Goal: Navigation & Orientation: Find specific page/section

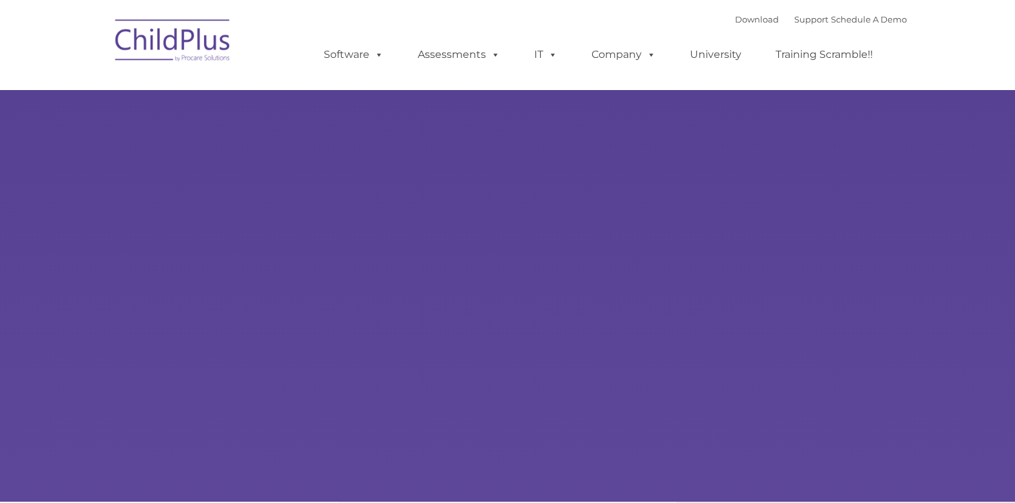
type input ""
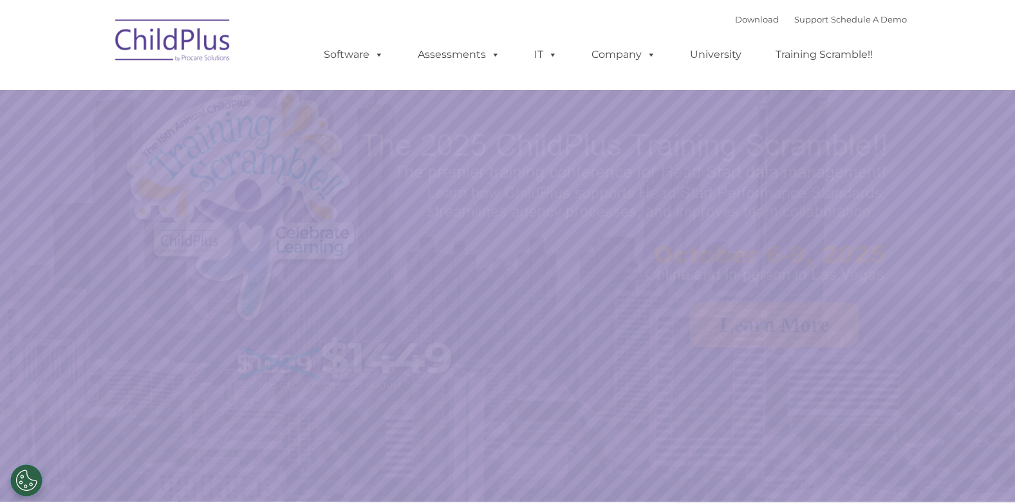
select select "MEDIUM"
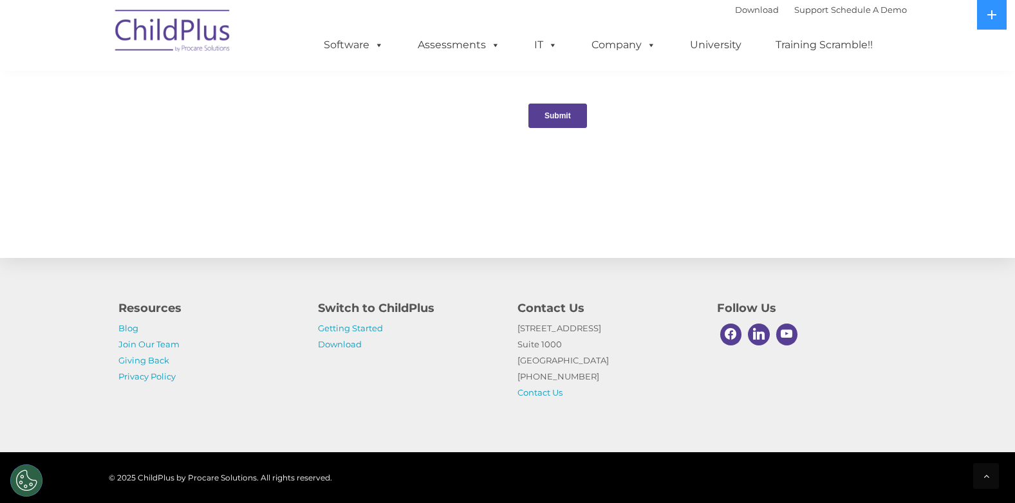
scroll to position [1400, 0]
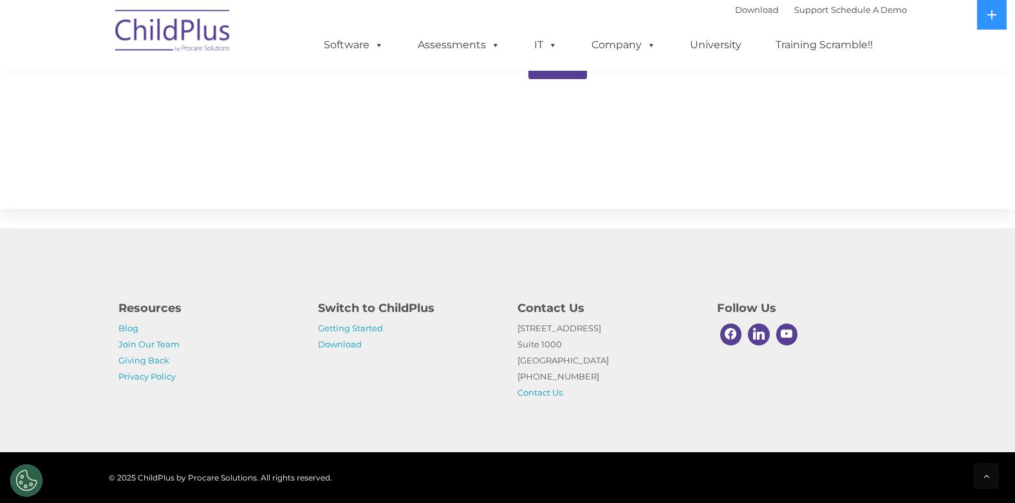
click at [285, 428] on div "Resources Blog Join Our Team Giving Back Privacy Policy Switch to ChildPlus Get…" at bounding box center [507, 341] width 1015 height 224
click at [192, 26] on img at bounding box center [173, 33] width 129 height 64
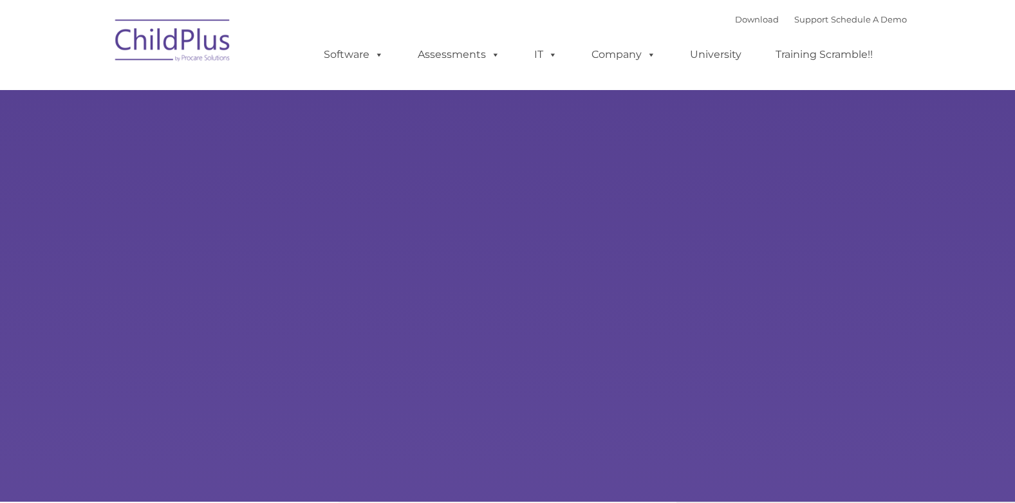
type input ""
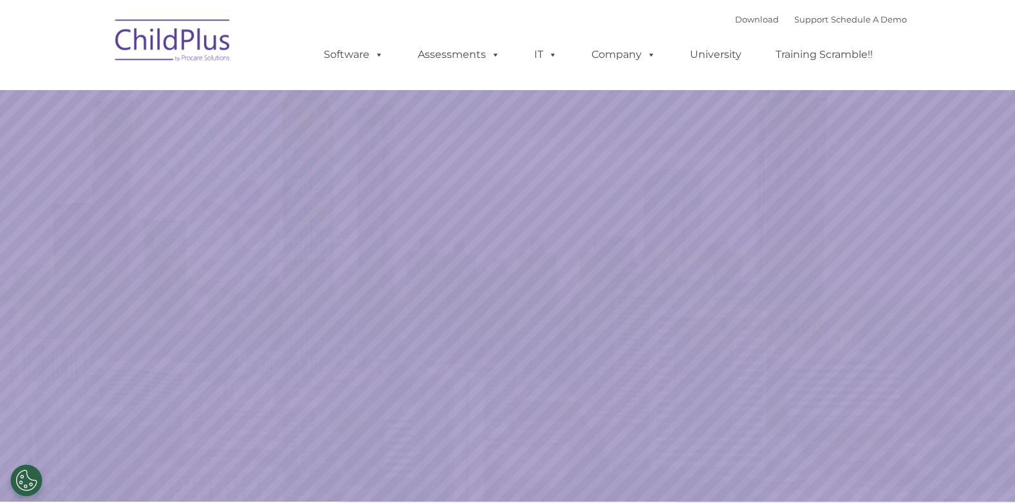
select select "MEDIUM"
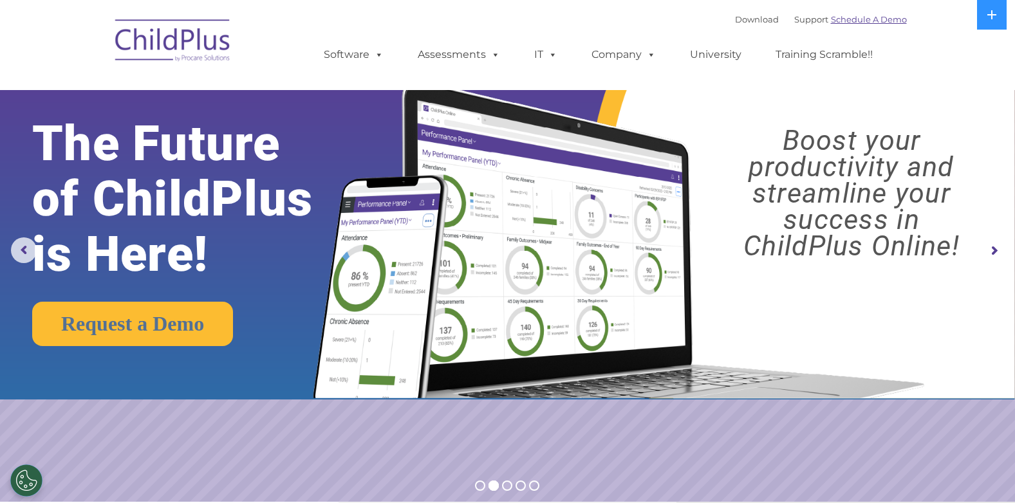
click at [839, 22] on link "Schedule A Demo" at bounding box center [869, 19] width 76 height 10
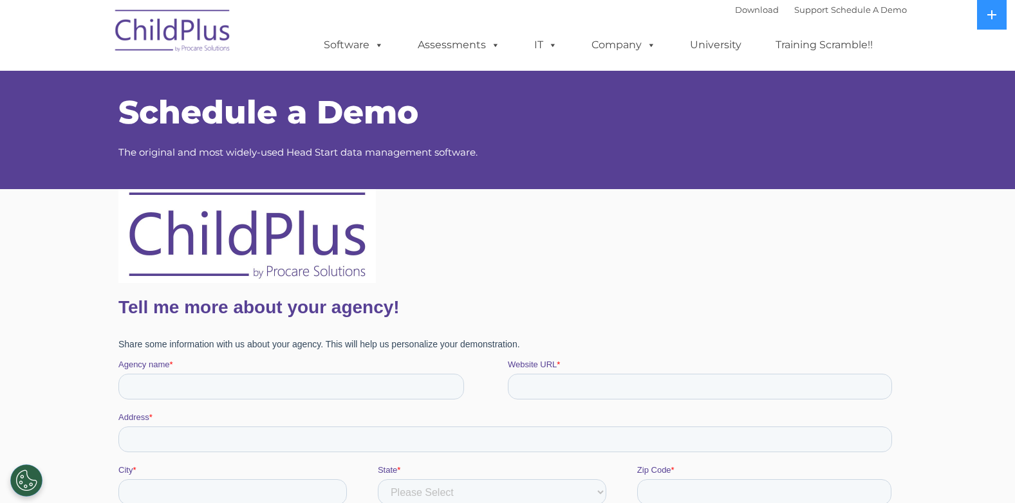
click at [162, 252] on img at bounding box center [246, 236] width 257 height 94
click at [794, 13] on link "Support" at bounding box center [811, 10] width 34 height 10
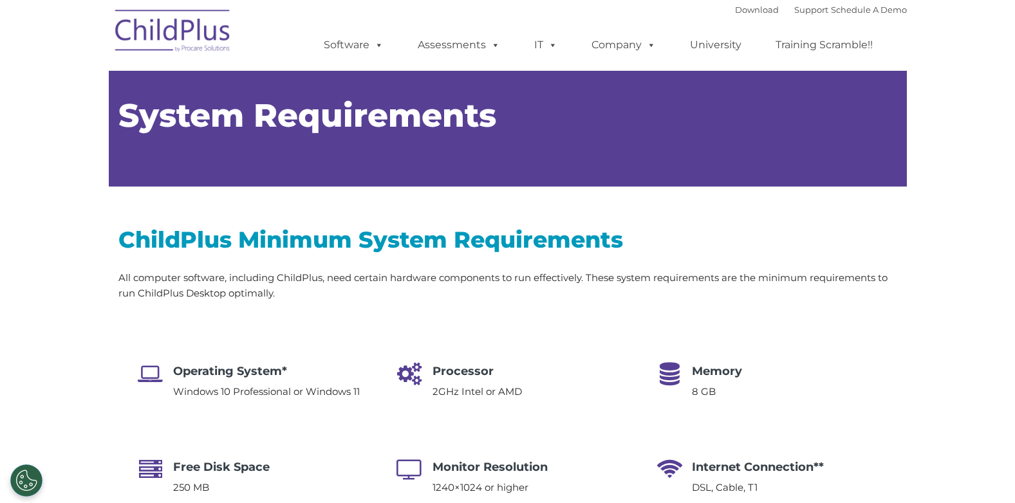
type input ""
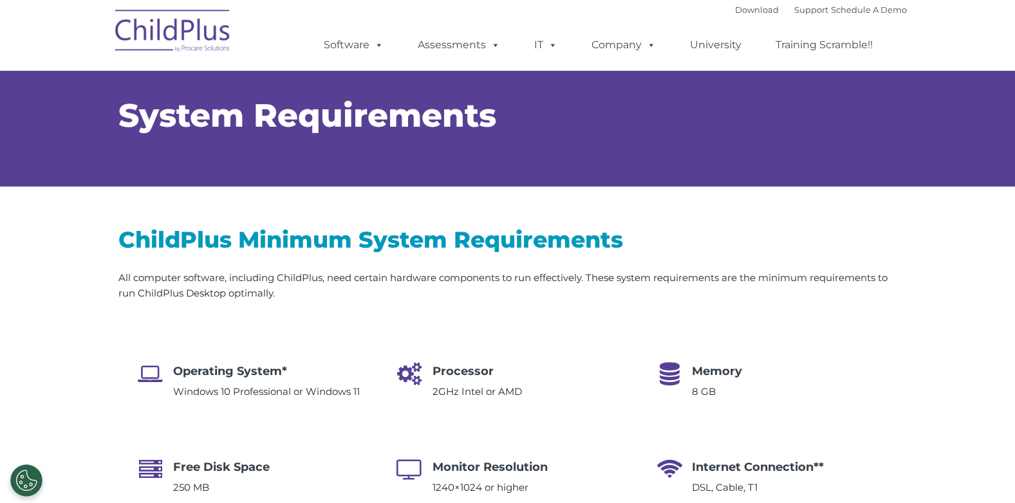
select select "MEDIUM"
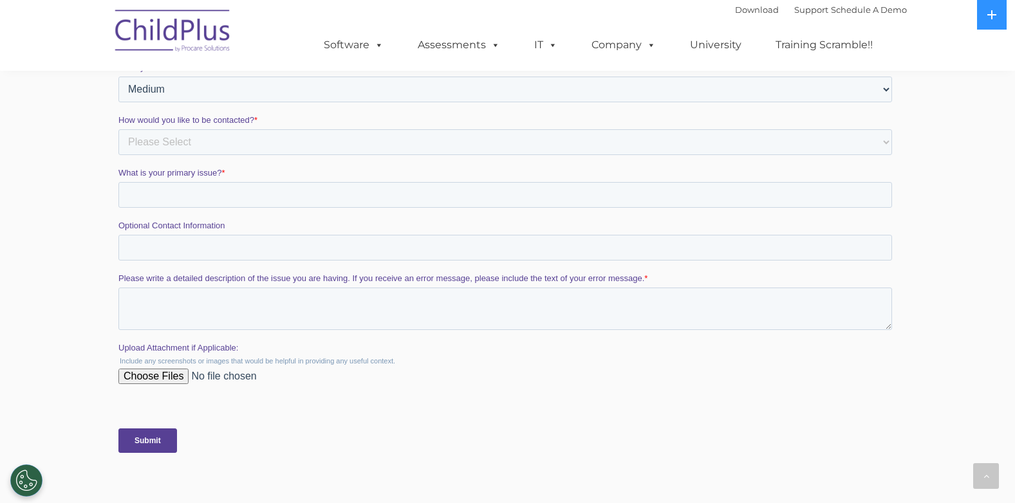
scroll to position [2265, 0]
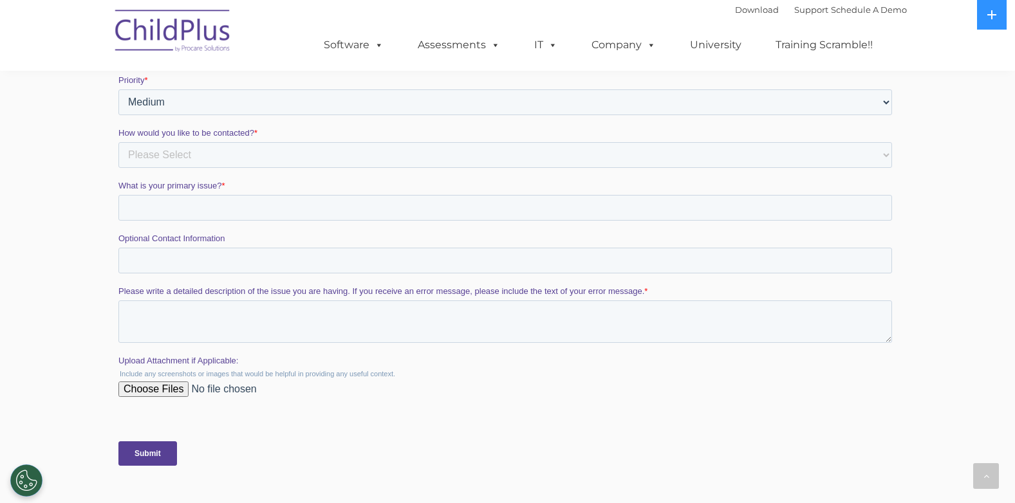
click at [101, 120] on div "Want to find out more about ChildPlus and how it can help your agency?" at bounding box center [507, 146] width 1015 height 792
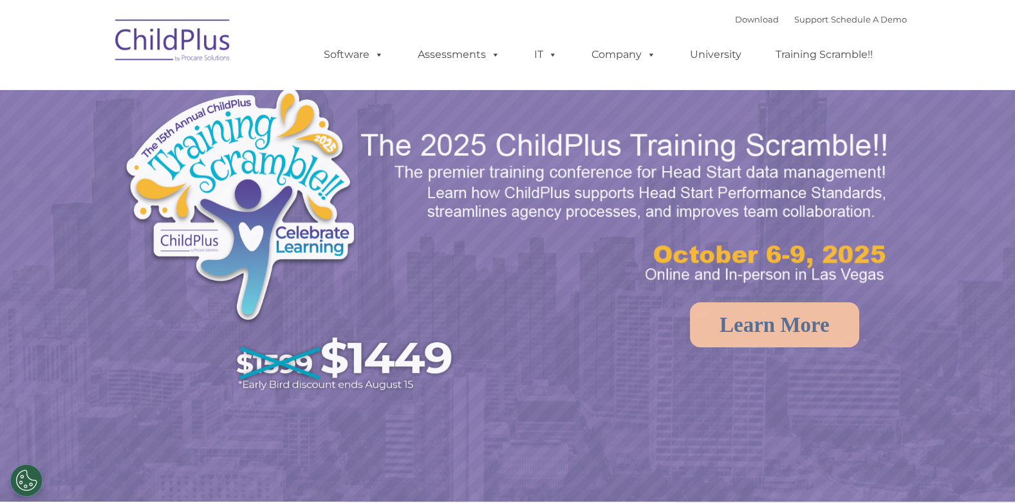
select select "MEDIUM"
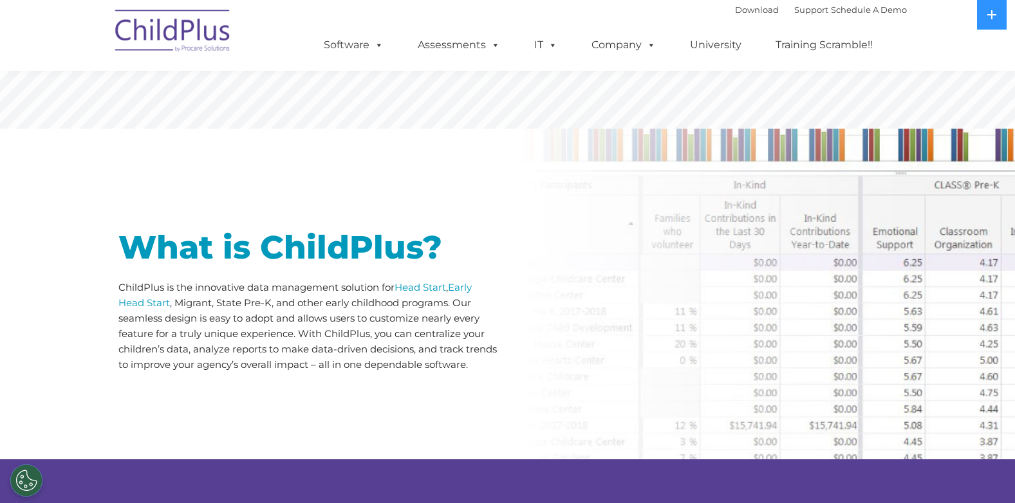
scroll to position [257, 0]
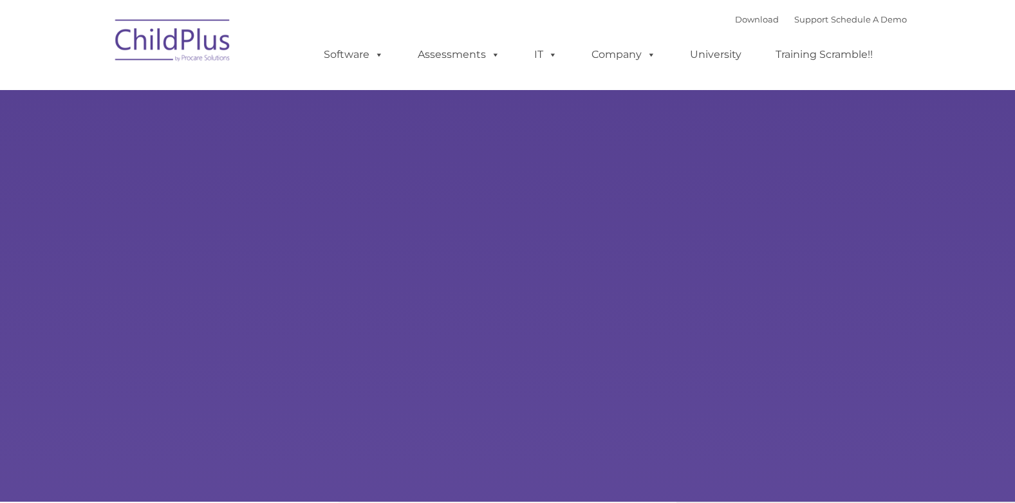
type input ""
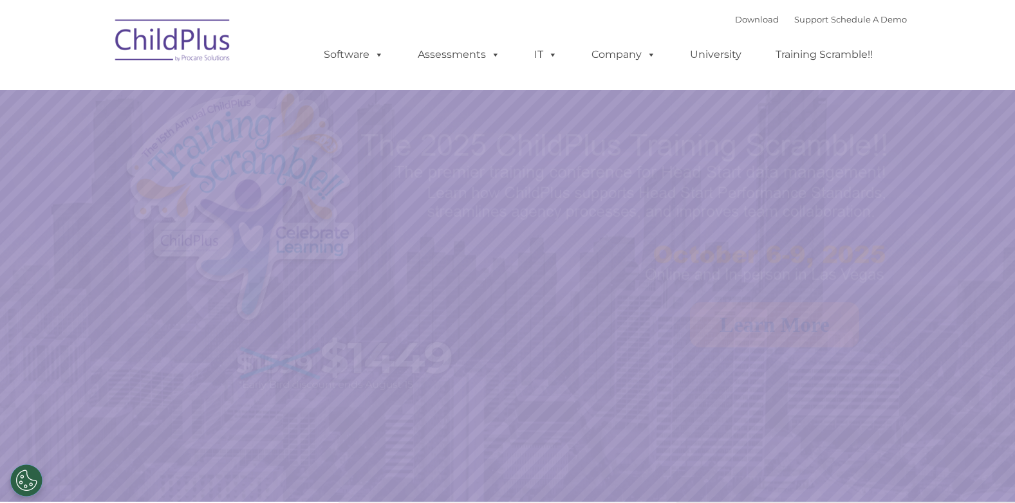
select select "MEDIUM"
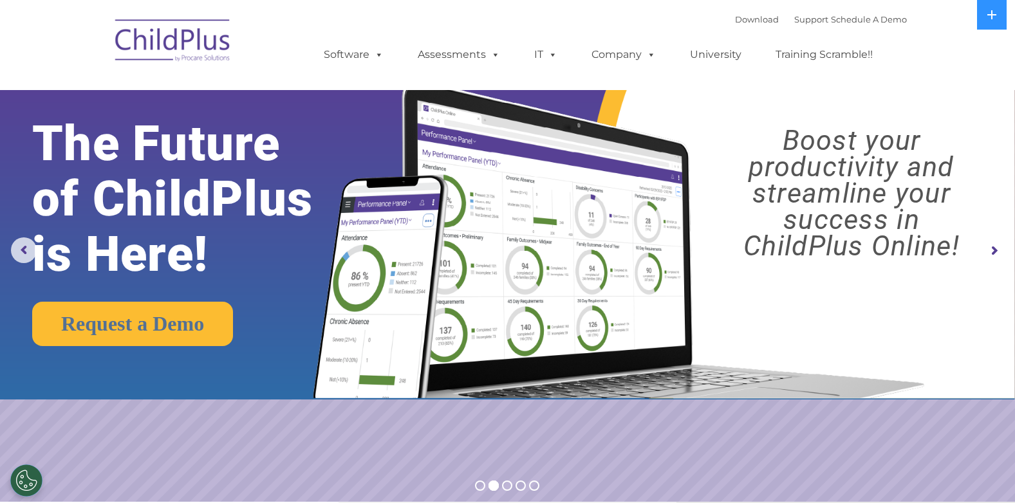
click at [995, 250] on rs-arrow at bounding box center [994, 251] width 26 height 26
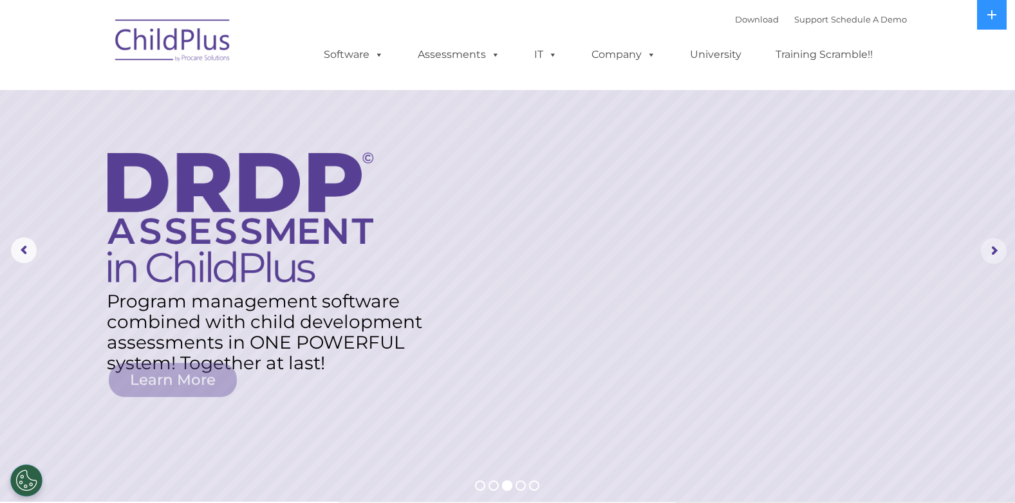
click at [994, 251] on rs-arrow at bounding box center [994, 251] width 26 height 26
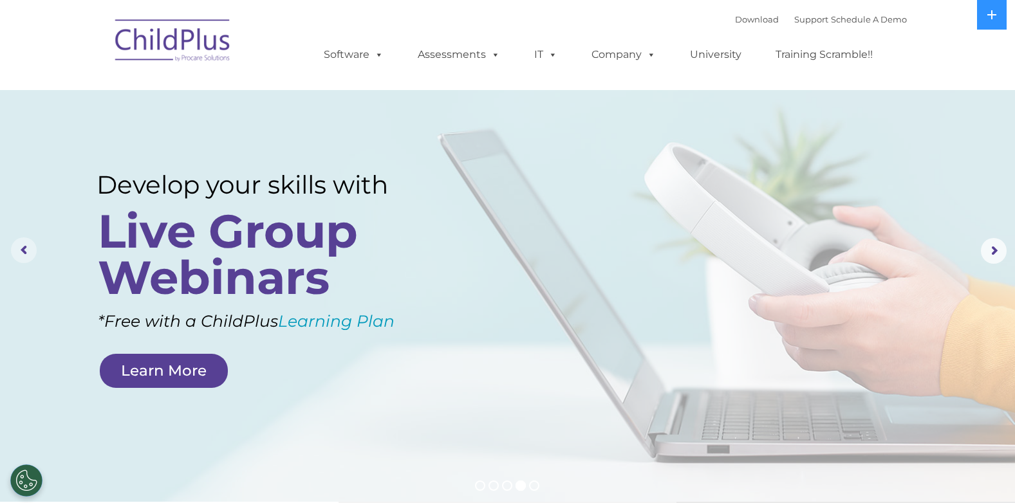
click at [23, 248] on rs-arrow at bounding box center [24, 251] width 26 height 26
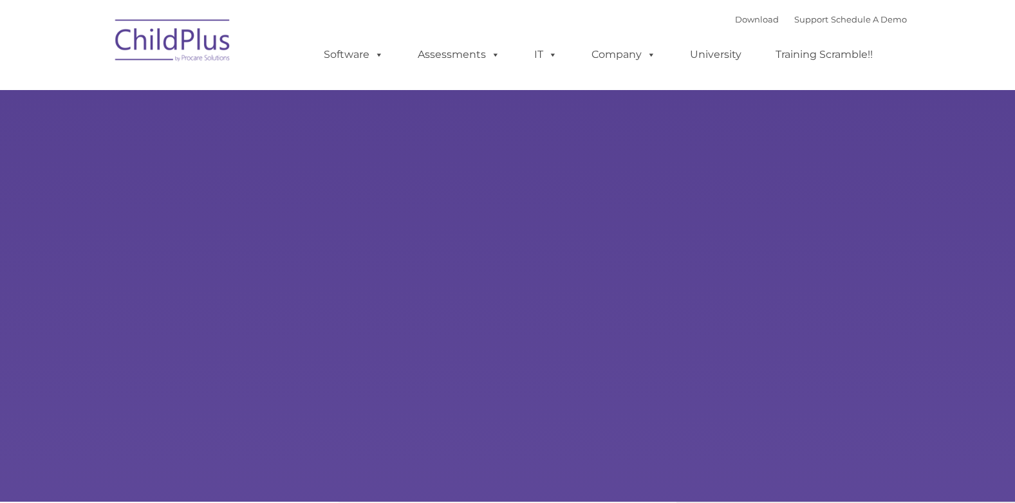
type input ""
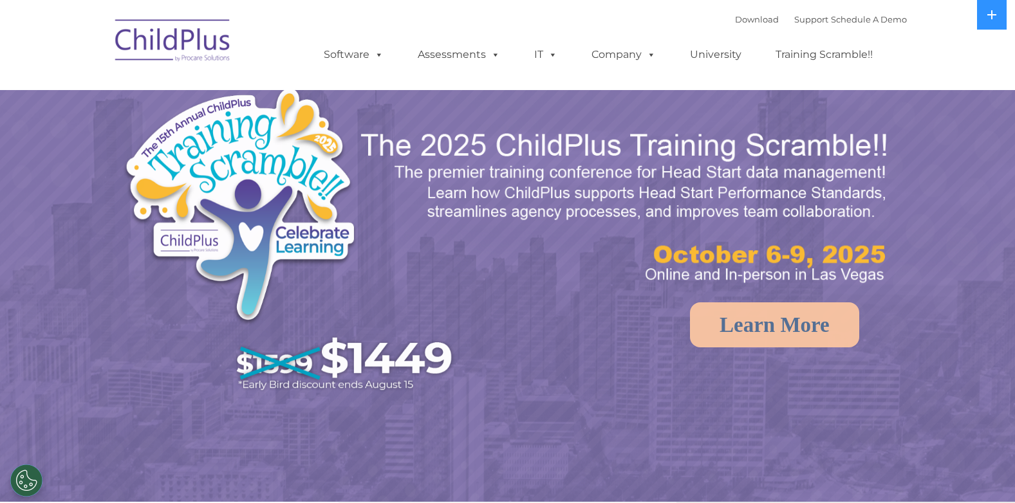
select select "MEDIUM"
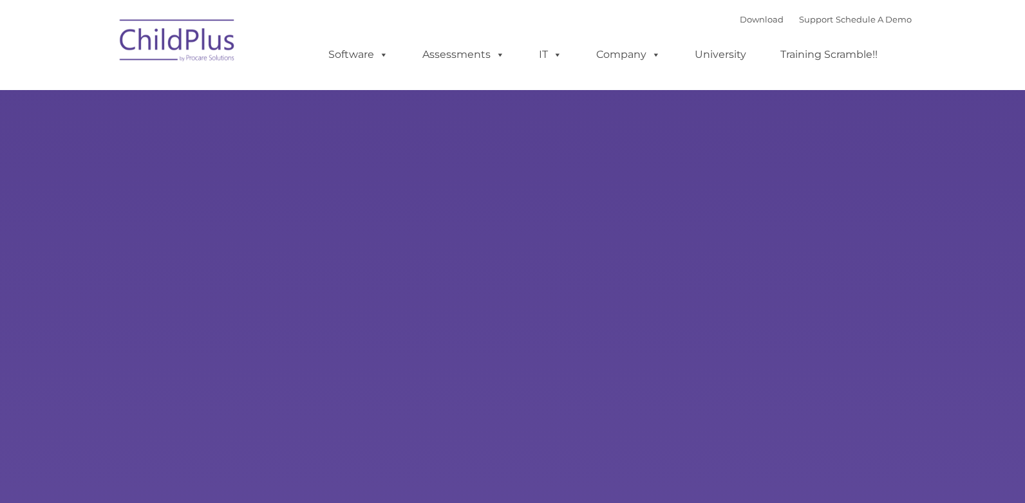
type input ""
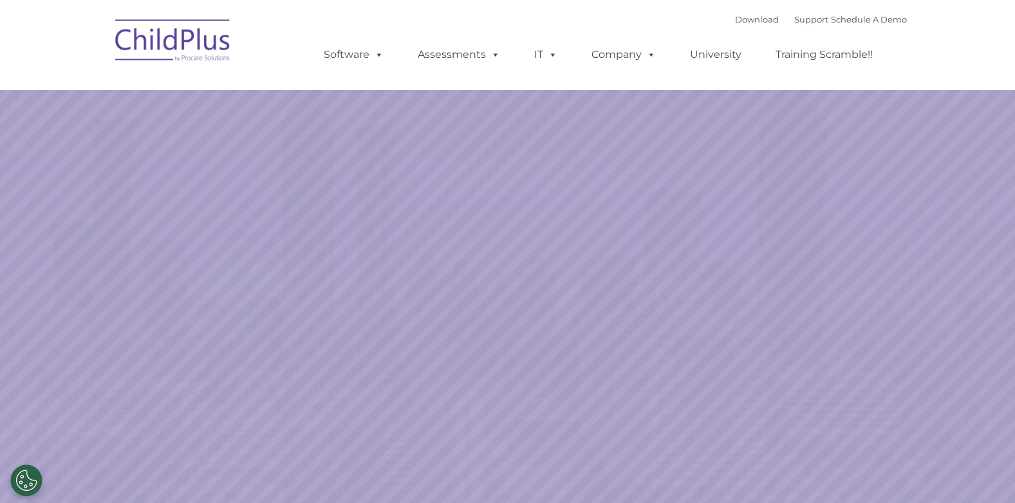
select select "MEDIUM"
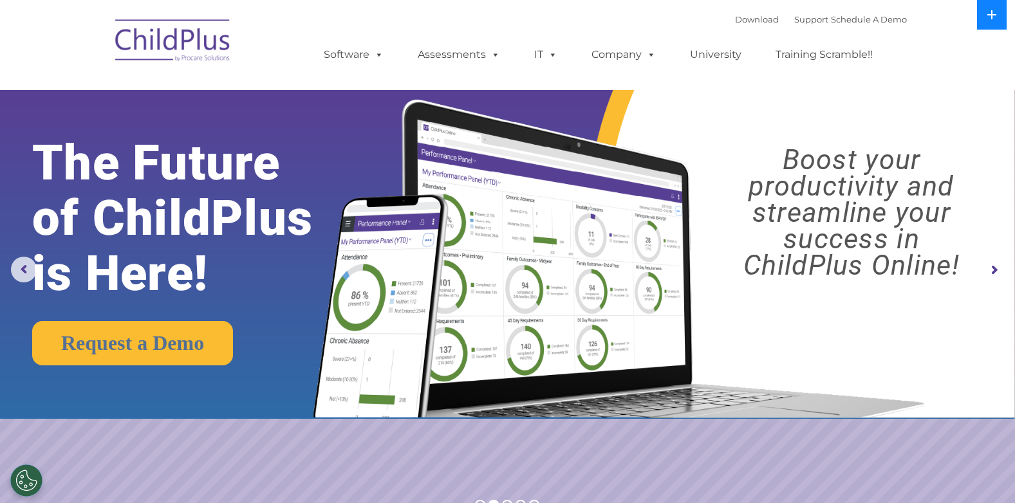
click at [992, 15] on icon at bounding box center [991, 14] width 9 height 9
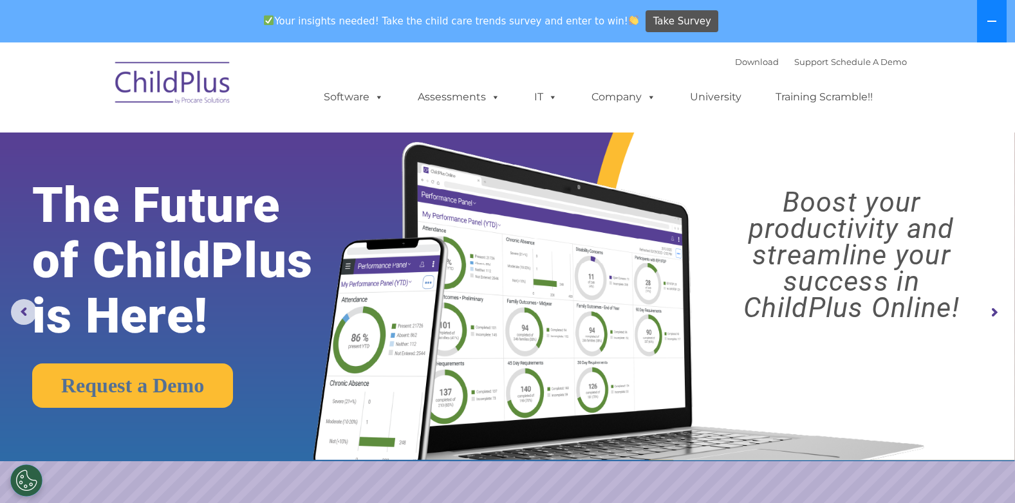
click at [990, 21] on icon at bounding box center [991, 21] width 9 height 1
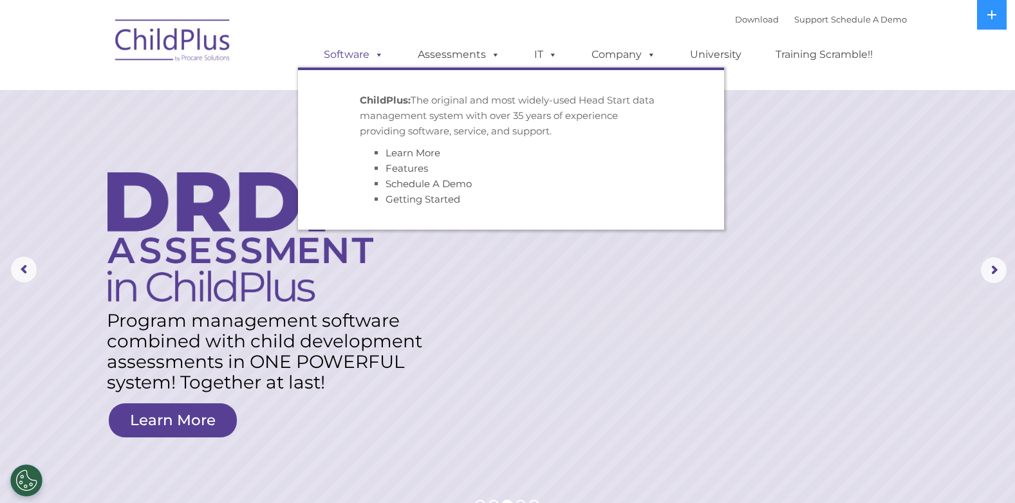
click at [378, 52] on span at bounding box center [377, 54] width 14 height 12
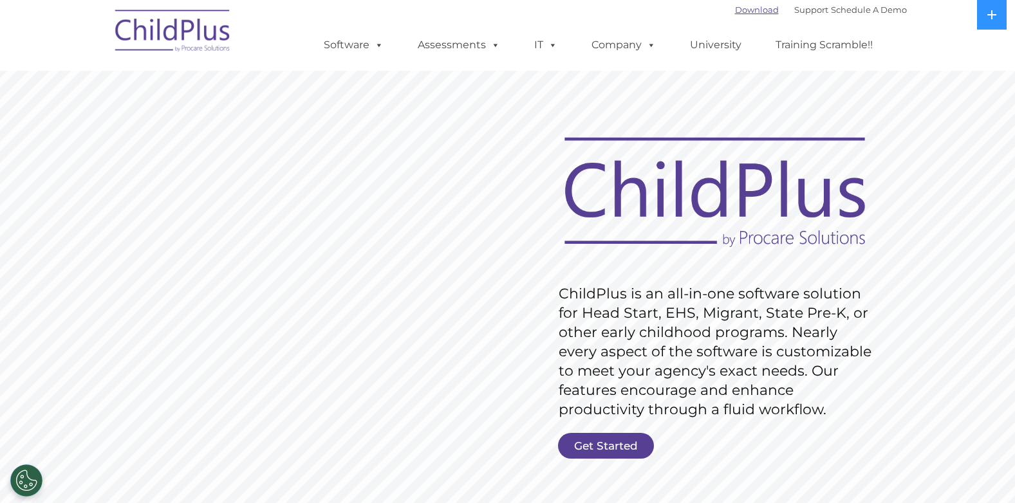
click at [735, 10] on link "Download" at bounding box center [757, 10] width 44 height 10
